Goal: Information Seeking & Learning: Learn about a topic

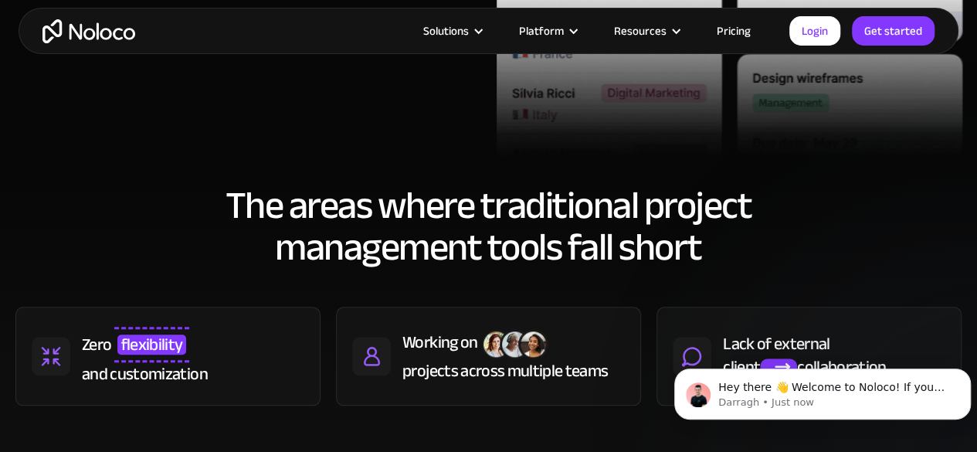
scroll to position [618, 0]
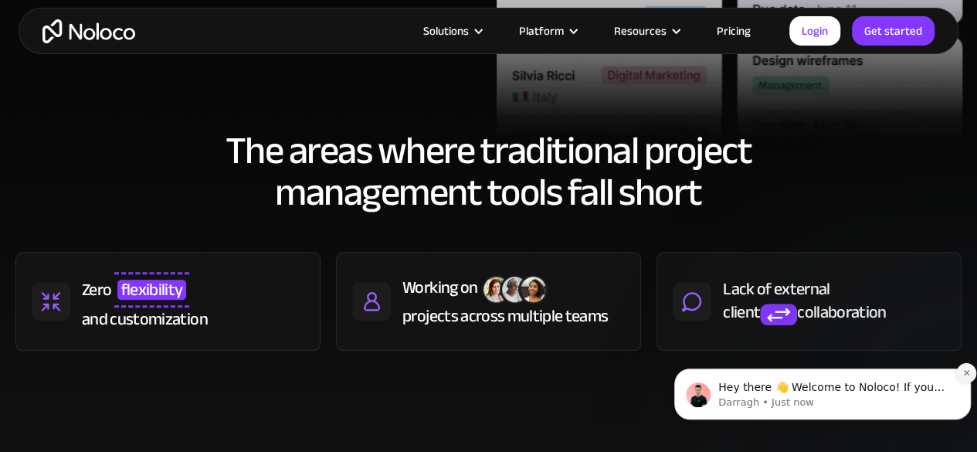
click at [958, 371] on button "Dismiss notification" at bounding box center [966, 373] width 20 height 20
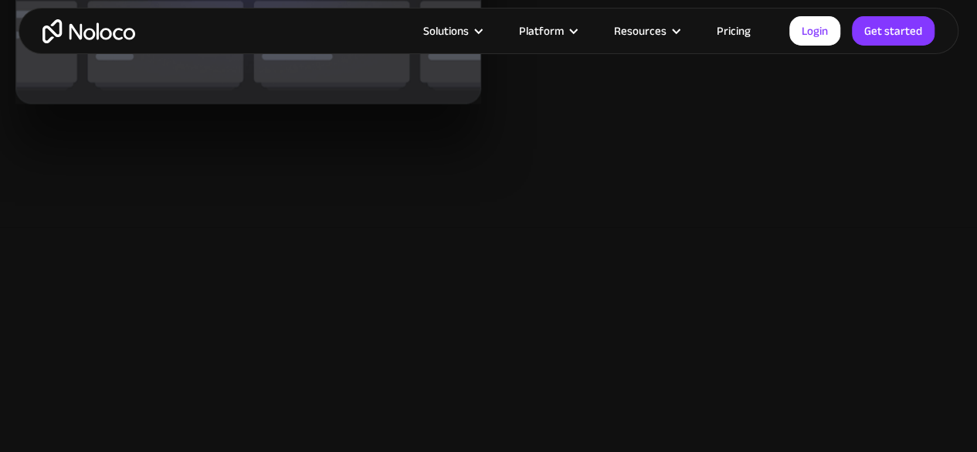
scroll to position [2471, 0]
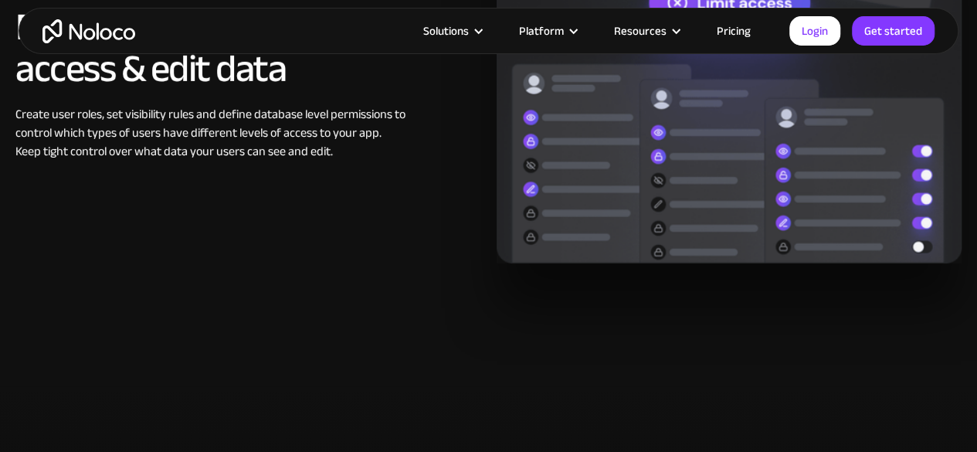
click at [748, 29] on link "Pricing" at bounding box center [733, 31] width 73 height 20
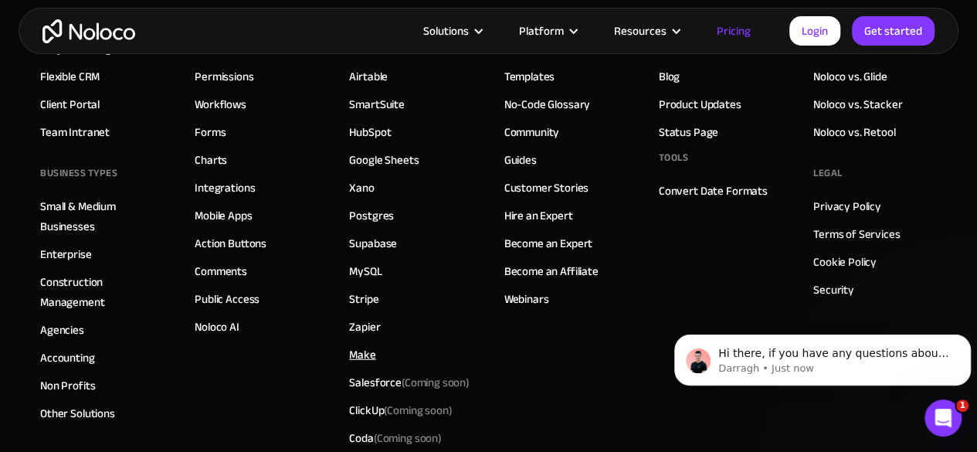
scroll to position [7893, 0]
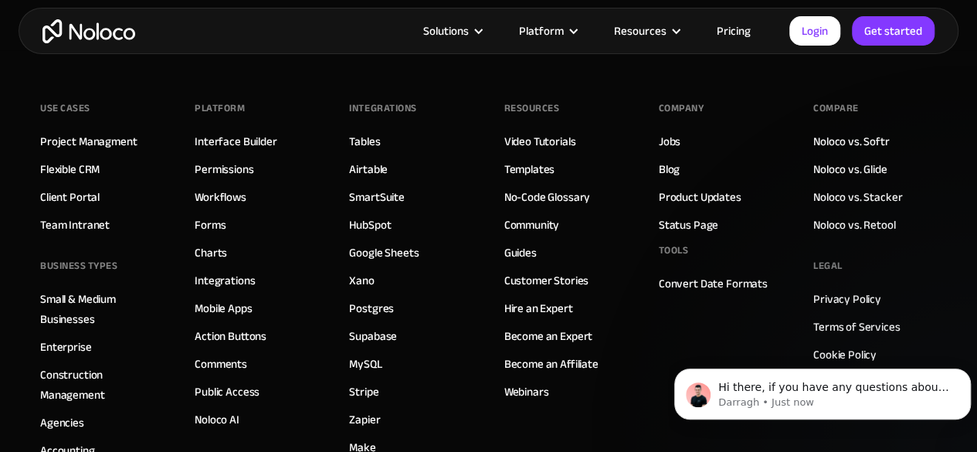
scroll to position [6093, 0]
